Goal: Check status: Check status

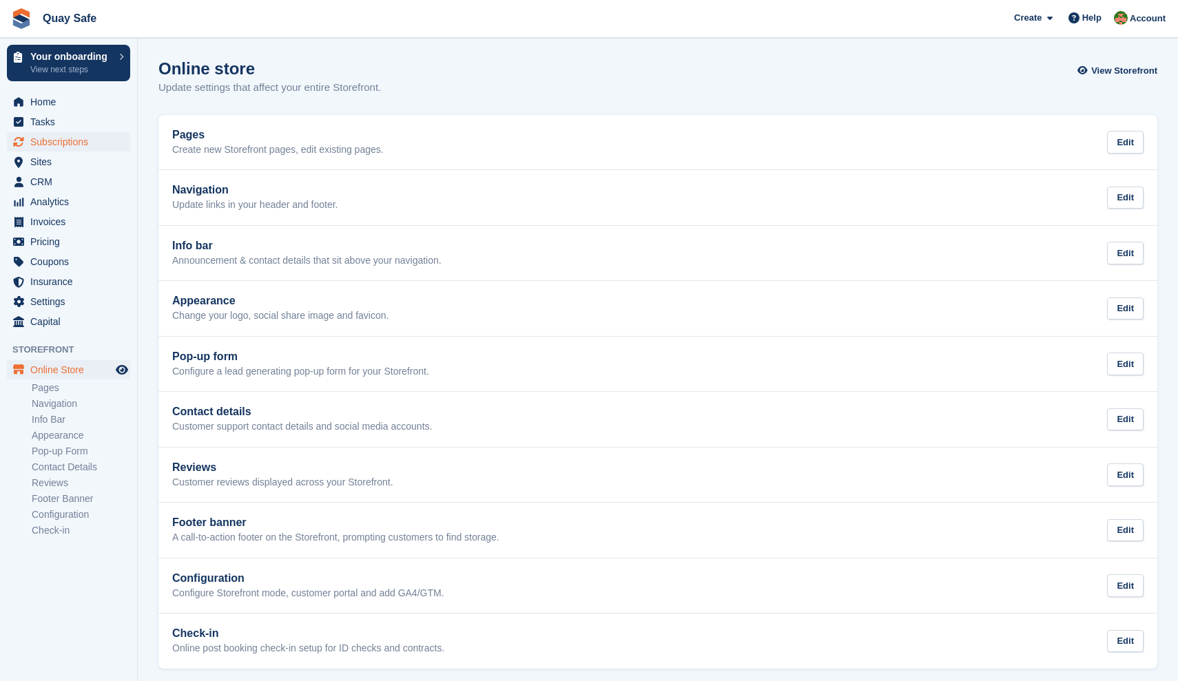
click at [48, 143] on span "Subscriptions" at bounding box center [71, 141] width 83 height 19
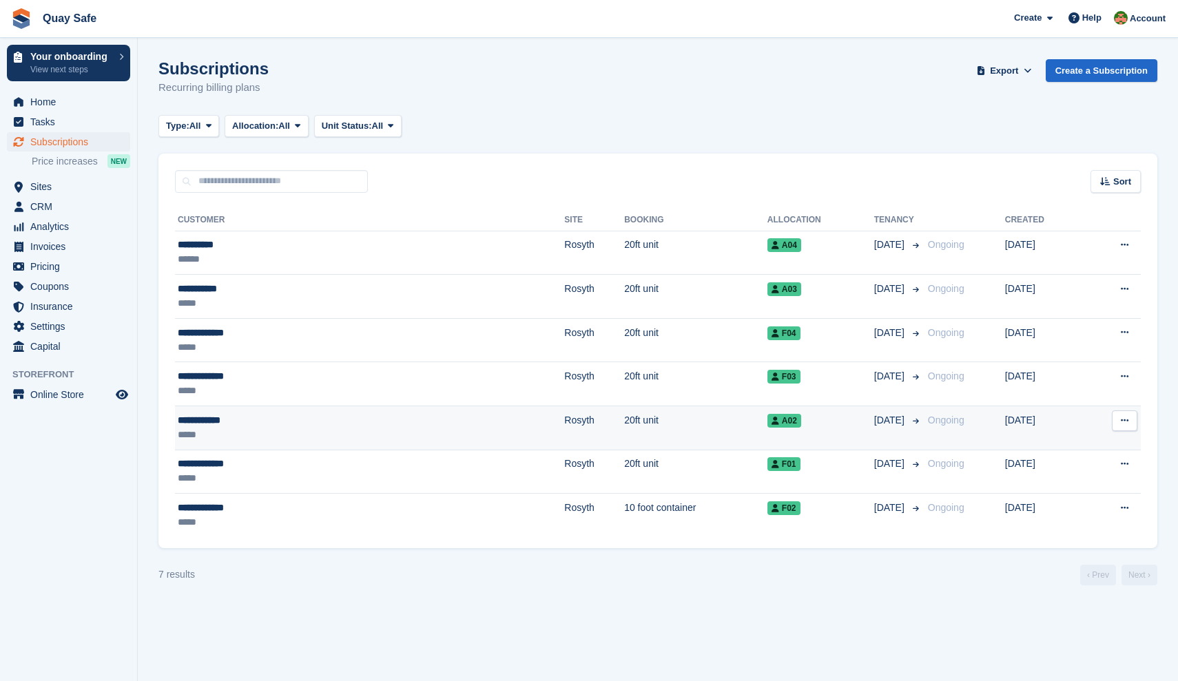
click at [205, 426] on div "**********" at bounding box center [274, 420] width 193 height 14
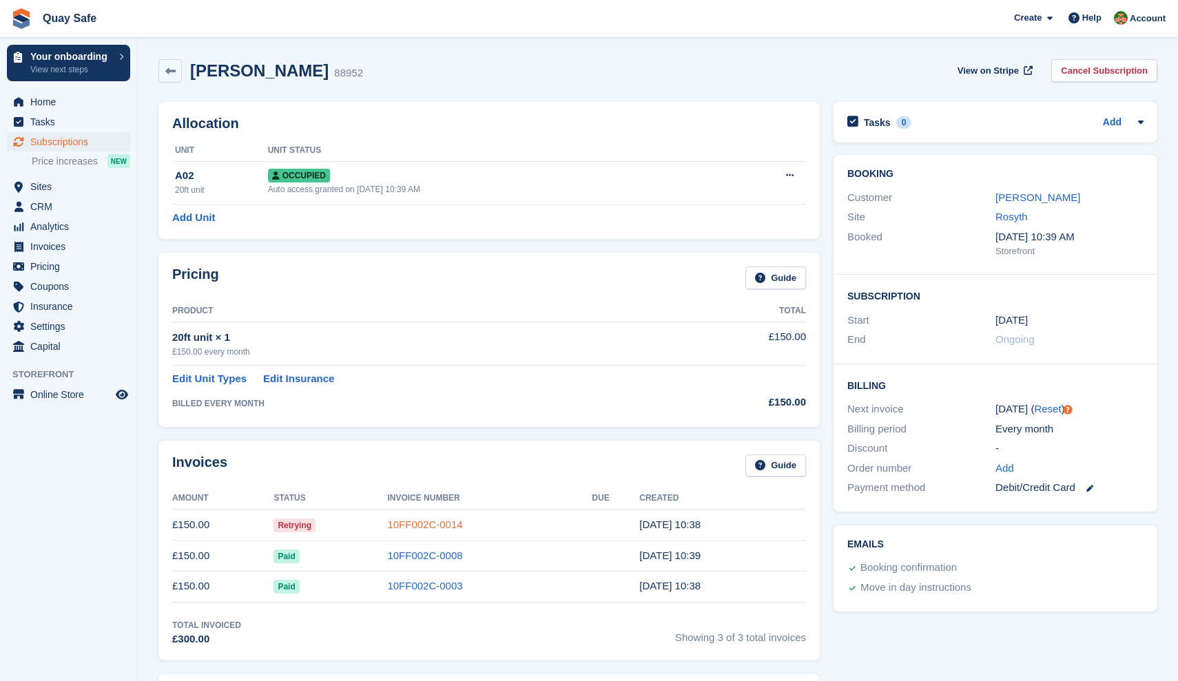
click at [422, 523] on link "10FF002C-0014" at bounding box center [424, 525] width 75 height 12
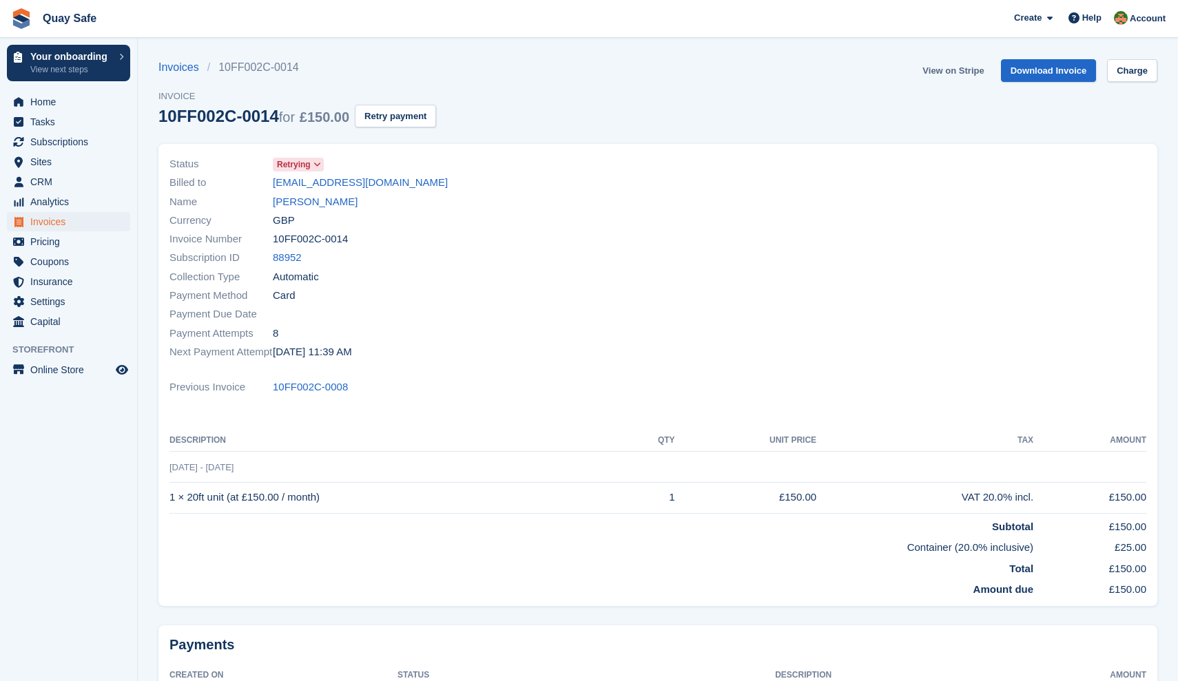
click at [945, 71] on link "View on Stripe" at bounding box center [953, 70] width 72 height 23
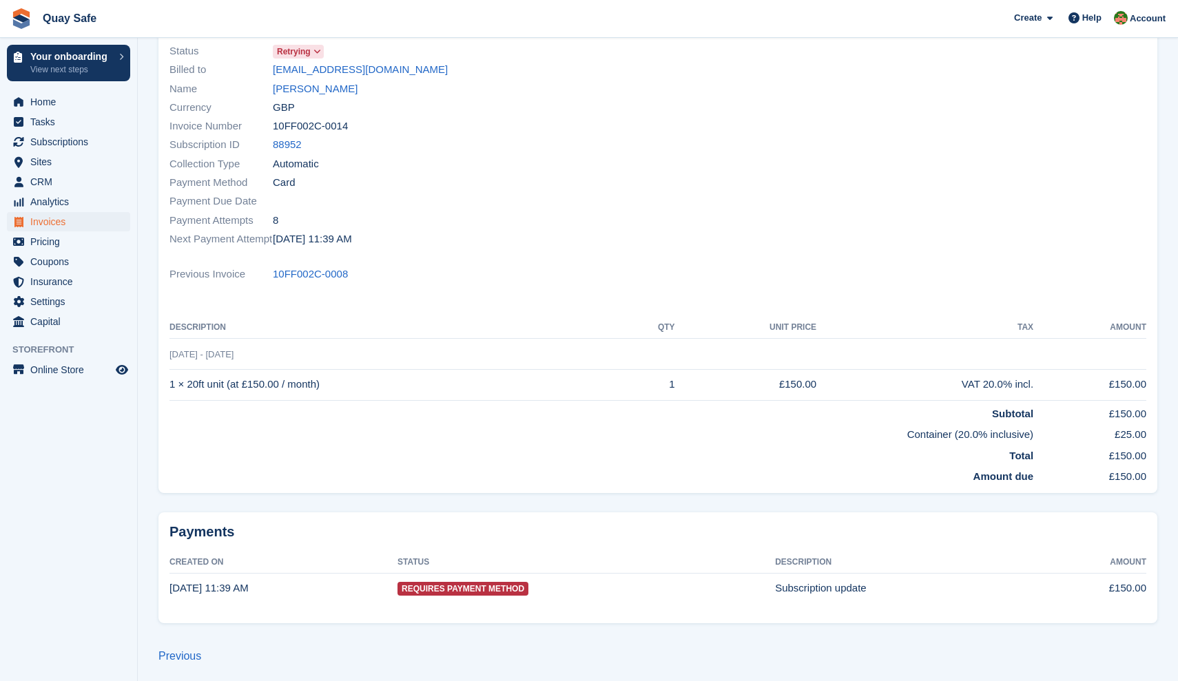
scroll to position [112, 0]
click at [173, 653] on link "Previous" at bounding box center [179, 658] width 43 height 12
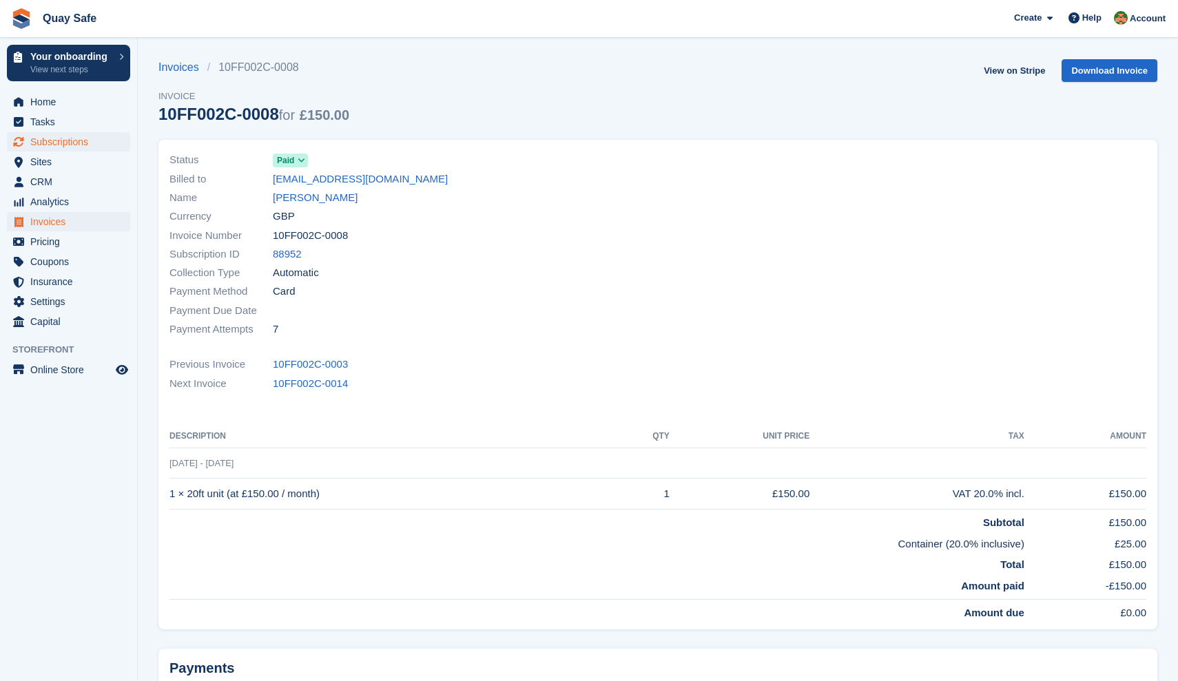
click at [70, 145] on span "Subscriptions" at bounding box center [71, 141] width 83 height 19
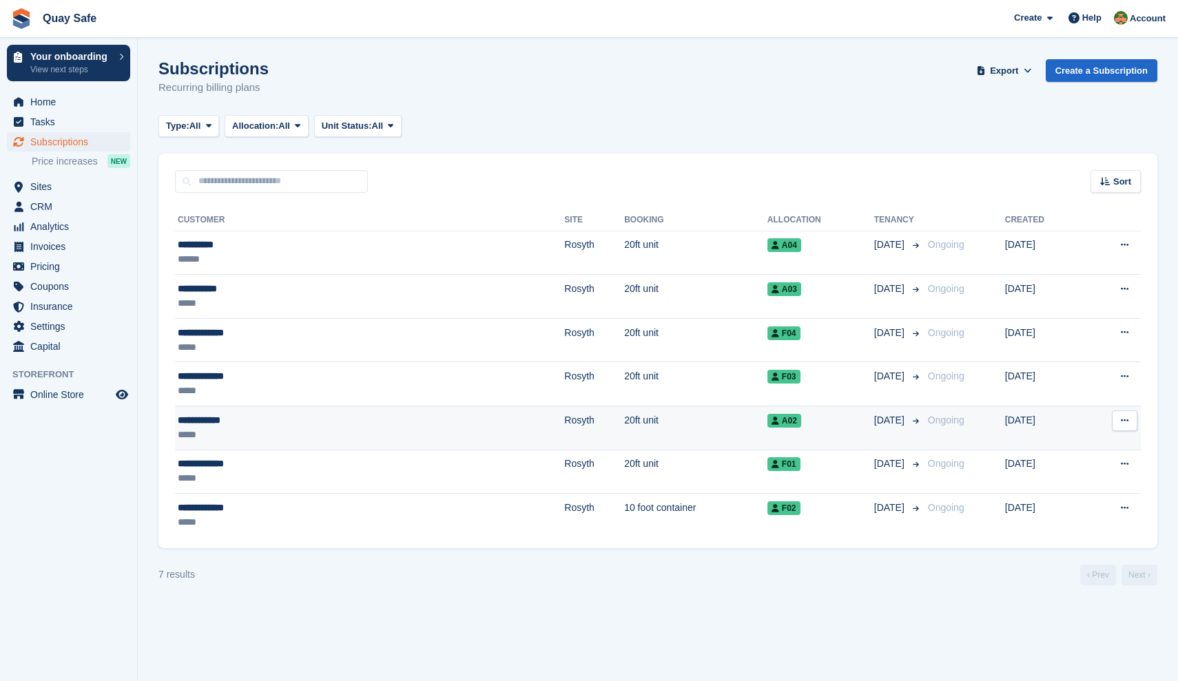
click at [219, 422] on div "**********" at bounding box center [274, 420] width 193 height 14
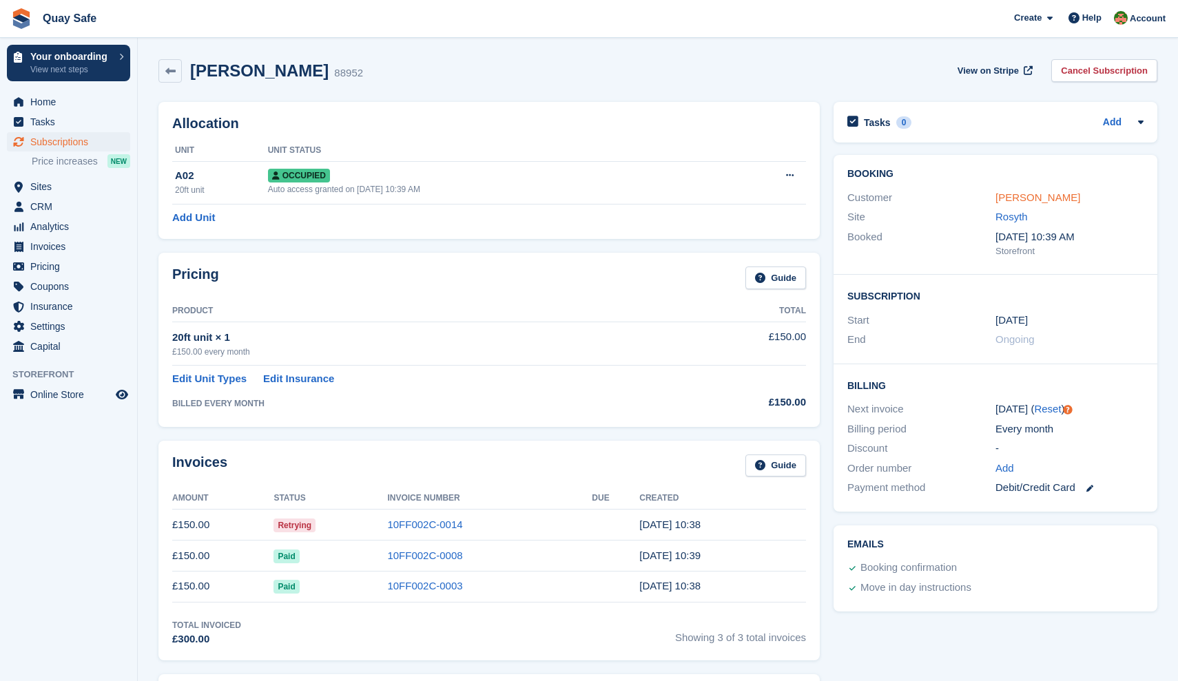
click at [1027, 194] on link "[PERSON_NAME]" at bounding box center [1037, 197] width 85 height 12
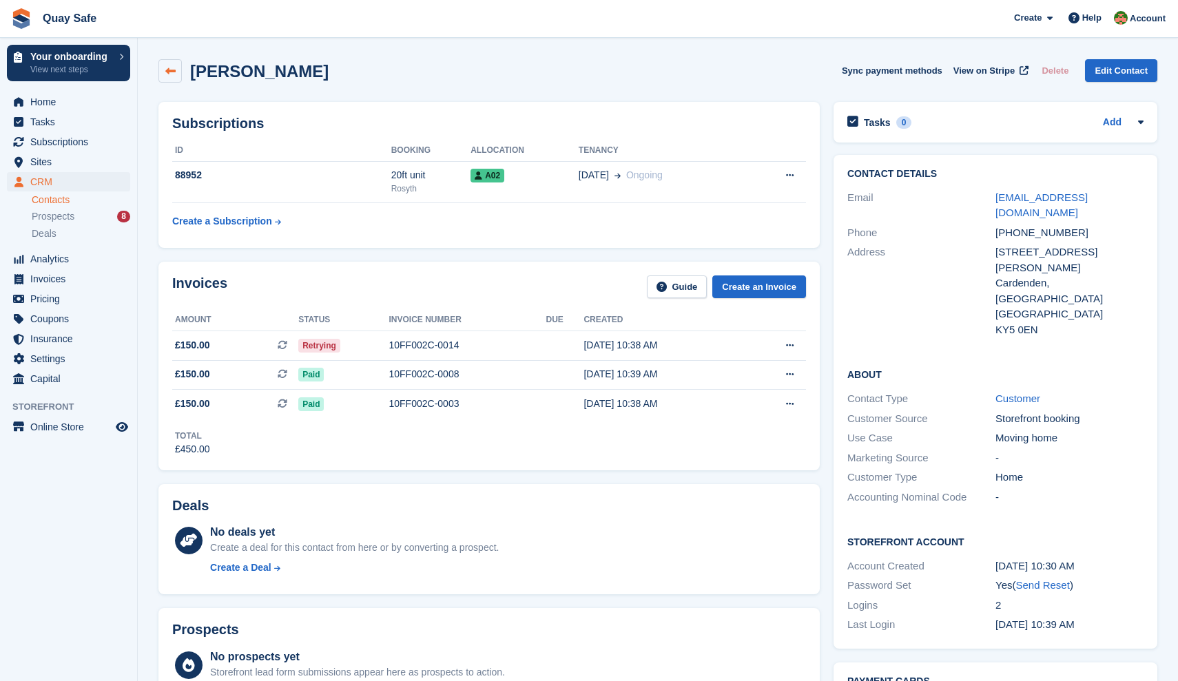
click at [169, 75] on icon at bounding box center [170, 71] width 10 height 10
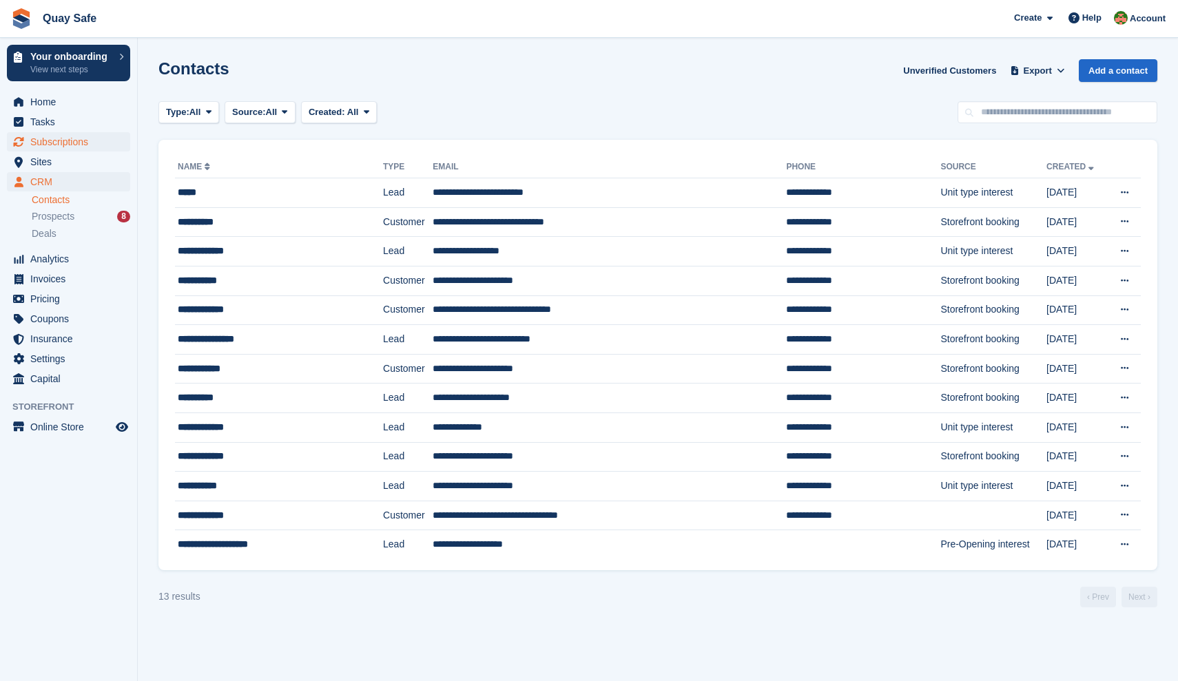
click at [56, 141] on span "Subscriptions" at bounding box center [71, 141] width 83 height 19
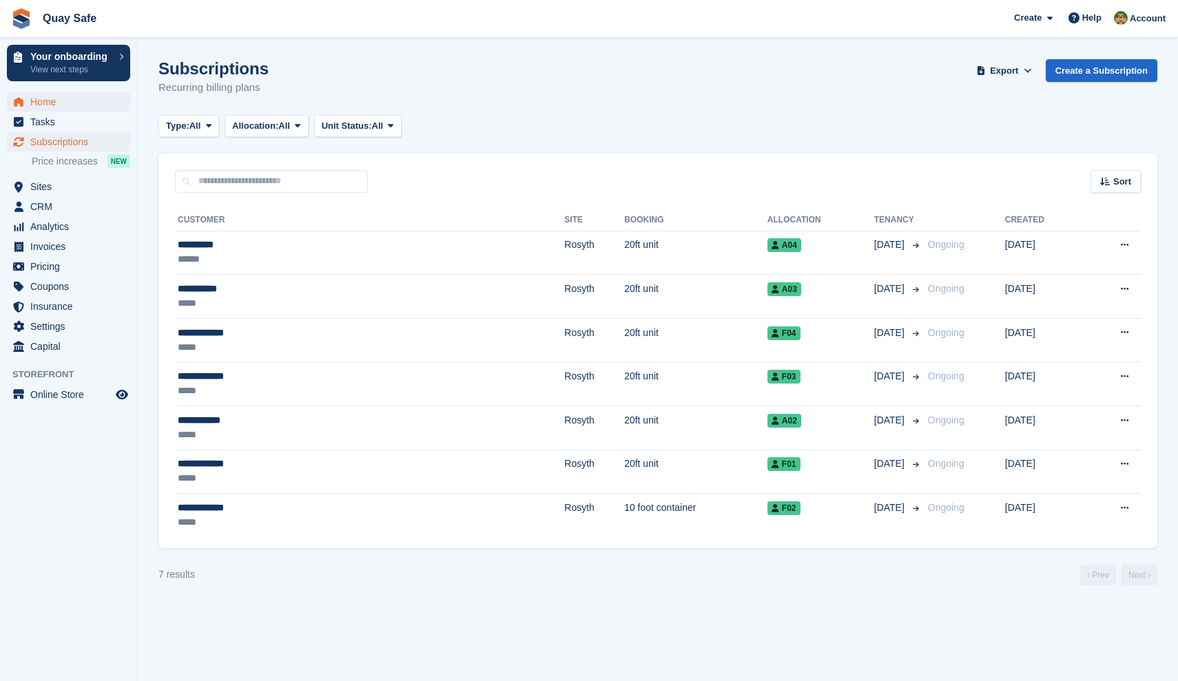
click at [45, 104] on span "Home" at bounding box center [71, 101] width 83 height 19
